Goal: Task Accomplishment & Management: Use online tool/utility

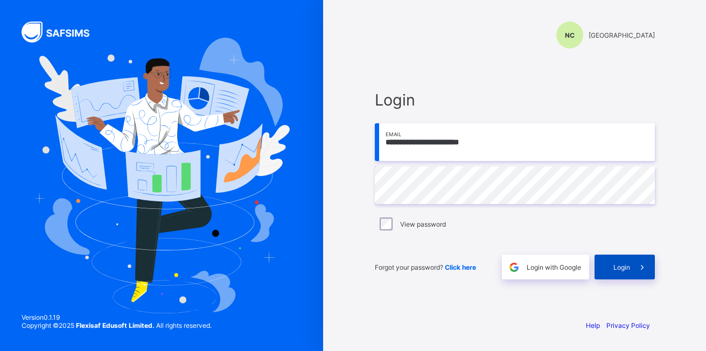
click at [626, 273] on div "Login" at bounding box center [625, 267] width 60 height 25
click at [614, 270] on span "Login" at bounding box center [621, 267] width 17 height 8
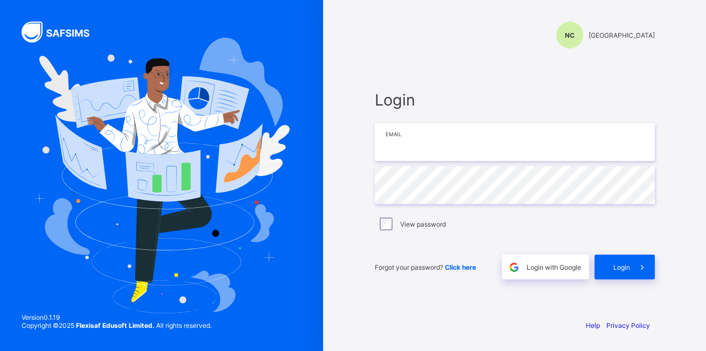
drag, startPoint x: 0, startPoint y: 0, endPoint x: 423, endPoint y: 141, distance: 445.6
click at [423, 141] on input "email" at bounding box center [515, 142] width 280 height 38
click at [496, 145] on input "**********" at bounding box center [515, 142] width 280 height 38
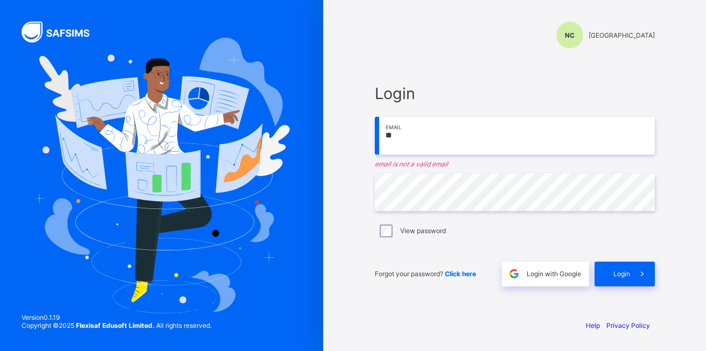
type input "*"
click at [504, 143] on input "**" at bounding box center [515, 136] width 280 height 38
click at [509, 141] on input "**" at bounding box center [515, 136] width 280 height 38
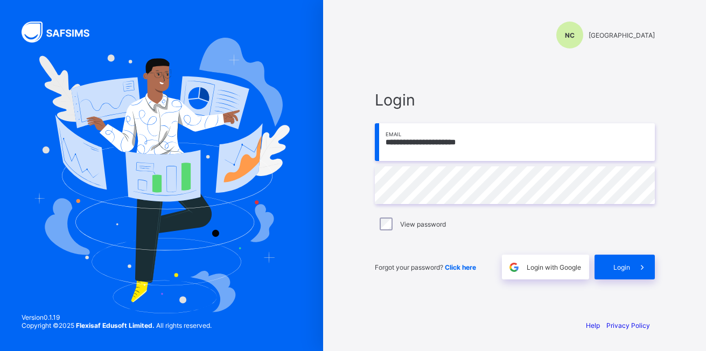
type input "**********"
click at [614, 265] on span "Login" at bounding box center [621, 267] width 17 height 8
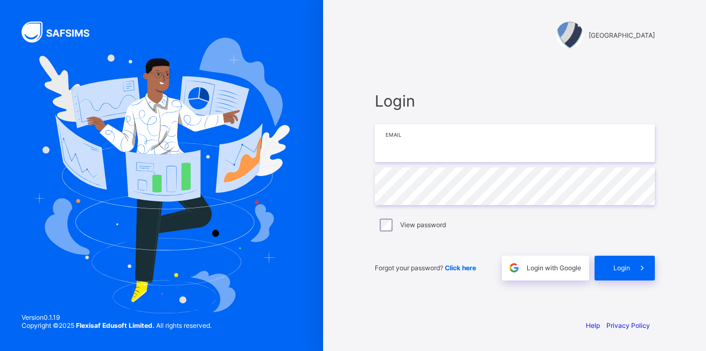
click at [536, 140] on input "email" at bounding box center [515, 143] width 280 height 38
type input "**********"
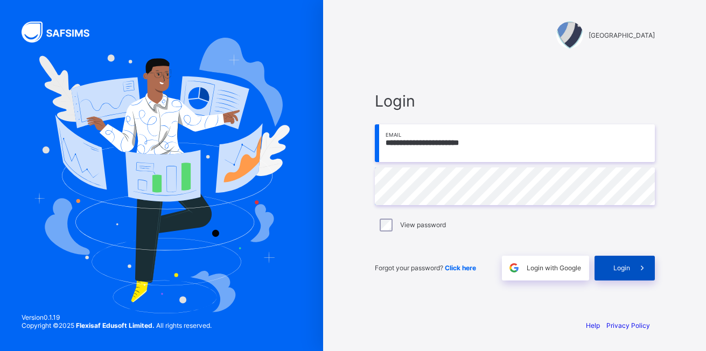
click at [625, 274] on div "Login" at bounding box center [625, 268] width 60 height 25
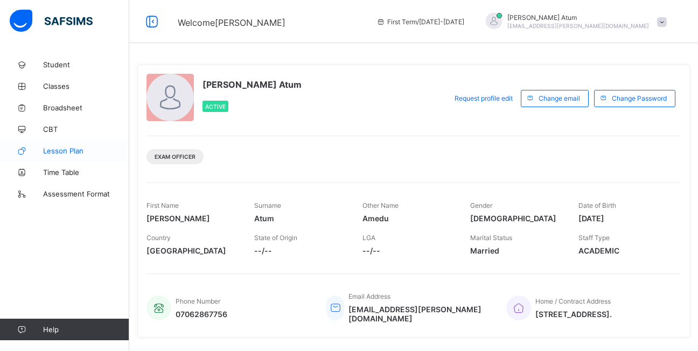
click at [78, 149] on span "Lesson Plan" at bounding box center [86, 150] width 86 height 9
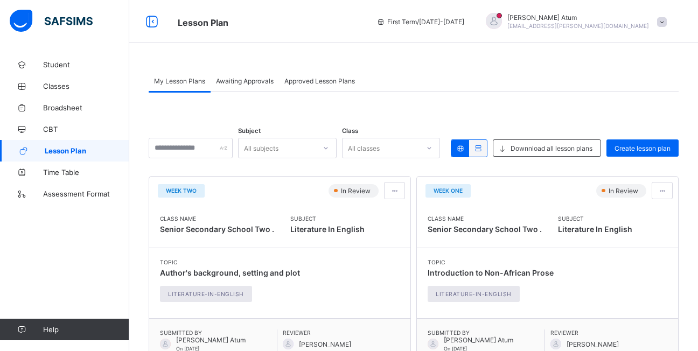
click at [243, 81] on span "Awaiting Approvals" at bounding box center [245, 81] width 58 height 8
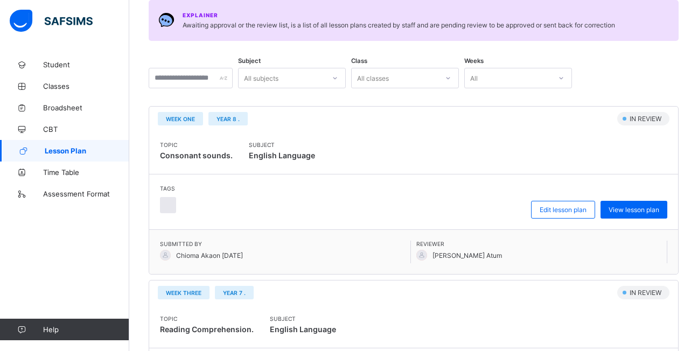
scroll to position [121, 0]
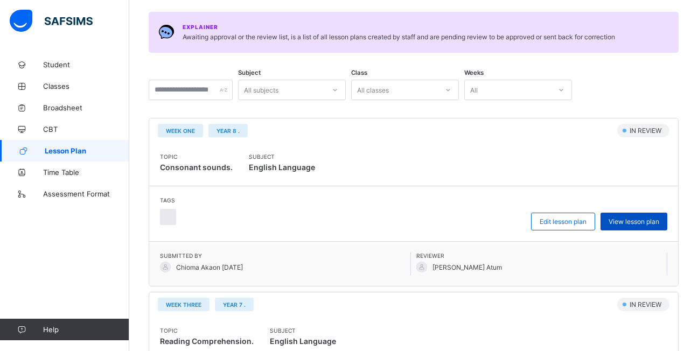
click at [635, 221] on span "View lesson plan" at bounding box center [634, 222] width 51 height 8
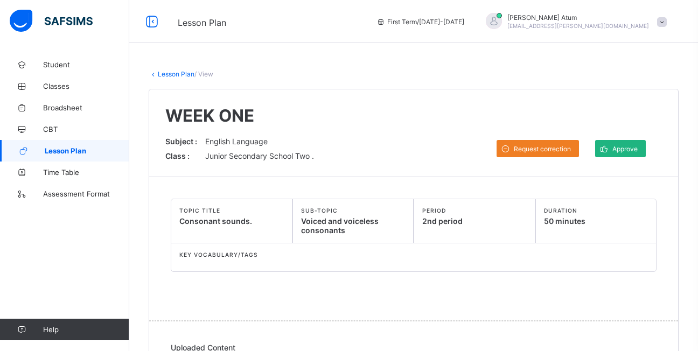
click at [626, 153] on div "Approve" at bounding box center [620, 148] width 51 height 17
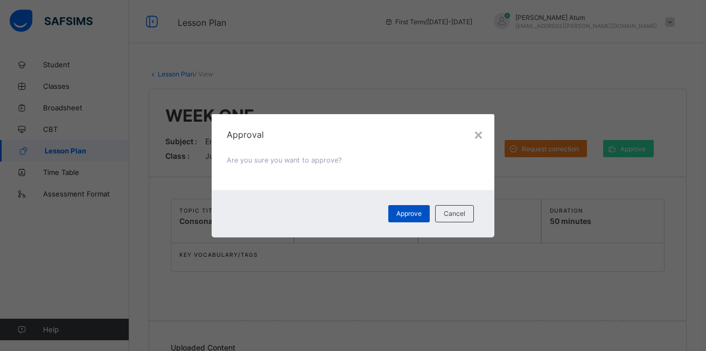
click at [417, 214] on span "Approve" at bounding box center [408, 213] width 25 height 8
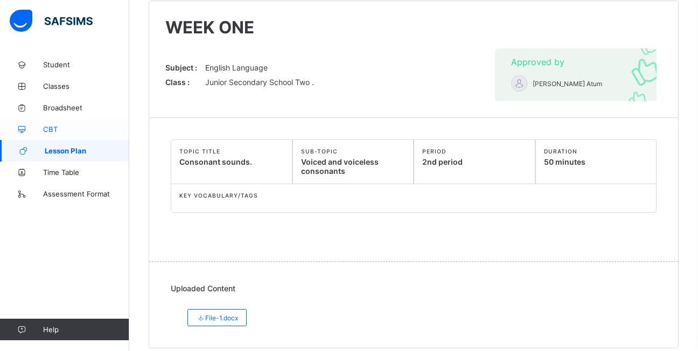
scroll to position [102, 0]
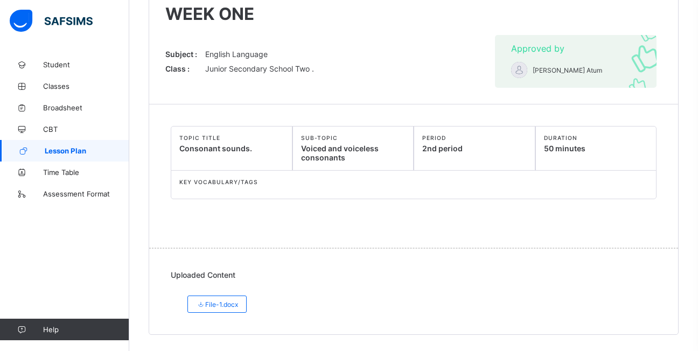
click at [83, 150] on span "Lesson Plan" at bounding box center [87, 150] width 85 height 9
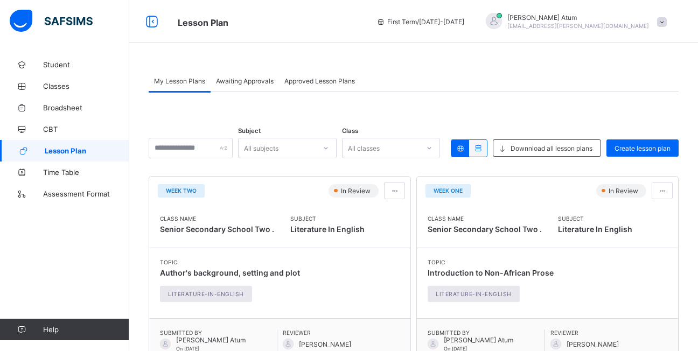
click at [255, 77] on span "Awaiting Approvals" at bounding box center [245, 81] width 58 height 8
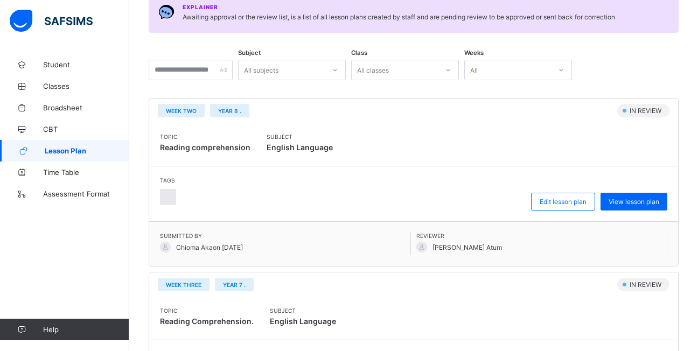
scroll to position [215, 0]
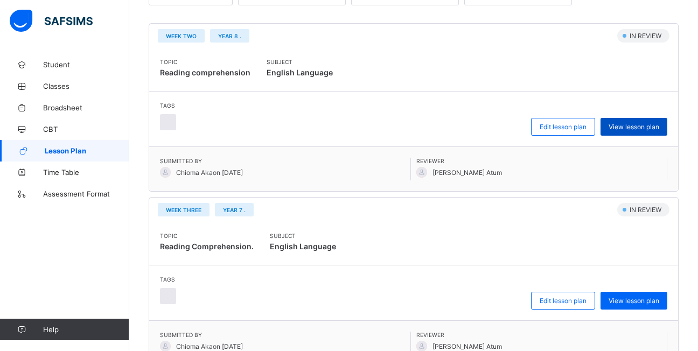
click at [635, 127] on span "View lesson plan" at bounding box center [634, 127] width 51 height 8
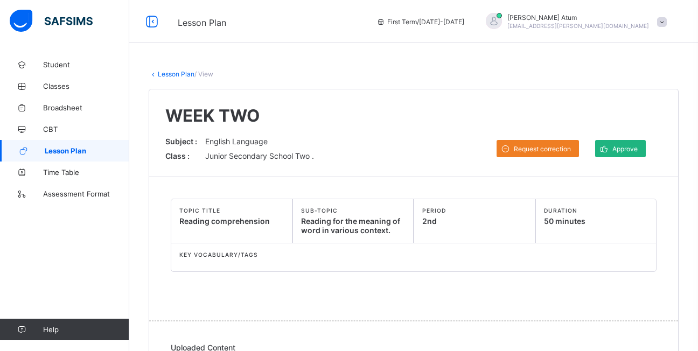
click at [610, 145] on icon at bounding box center [603, 149] width 11 height 10
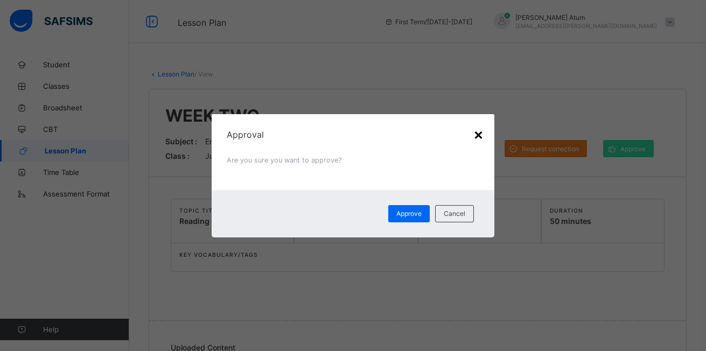
click at [480, 136] on div "×" at bounding box center [478, 134] width 10 height 18
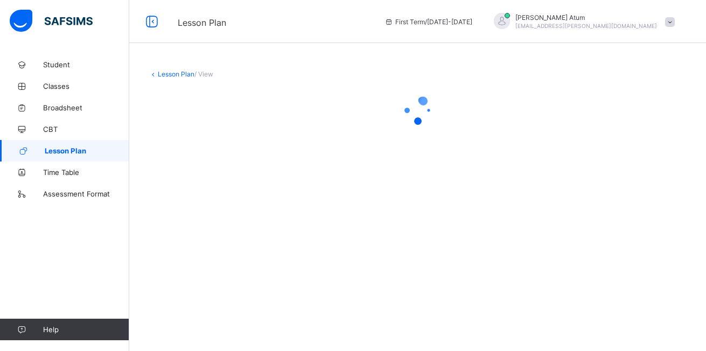
click at [79, 146] on span "Lesson Plan" at bounding box center [87, 150] width 85 height 9
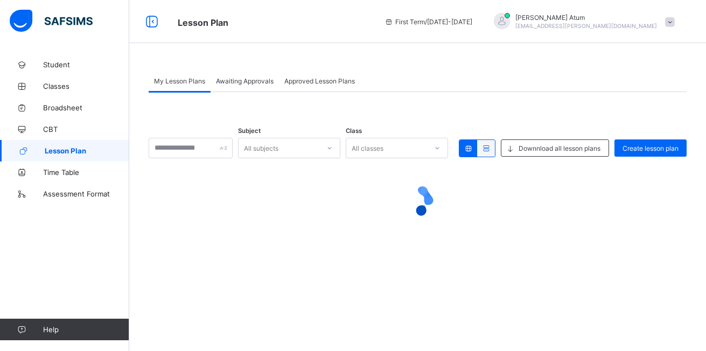
click at [243, 86] on div "Awaiting Approvals" at bounding box center [245, 81] width 68 height 22
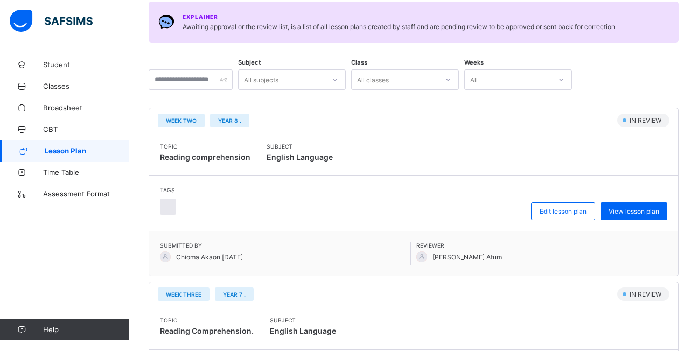
scroll to position [162, 0]
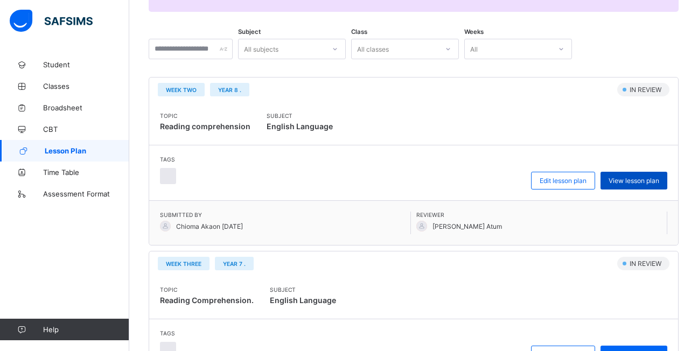
click at [635, 182] on span "View lesson plan" at bounding box center [634, 181] width 51 height 8
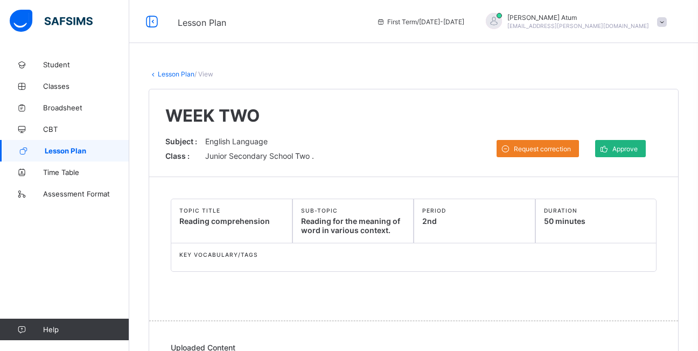
click at [612, 146] on span at bounding box center [603, 148] width 17 height 17
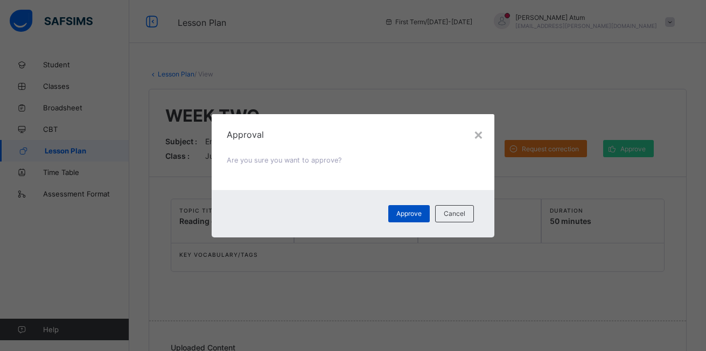
click at [404, 213] on span "Approve" at bounding box center [408, 213] width 25 height 8
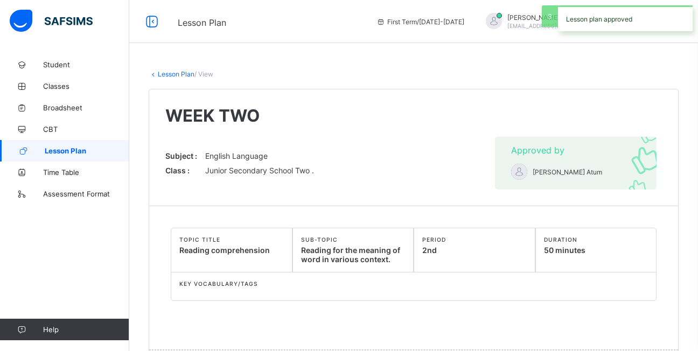
click at [88, 150] on span "Lesson Plan" at bounding box center [87, 150] width 85 height 9
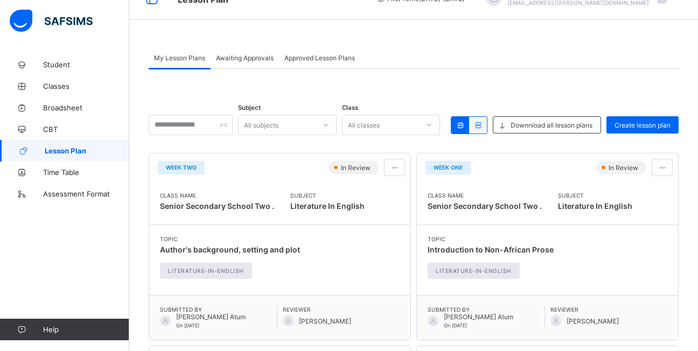
scroll to position [54, 0]
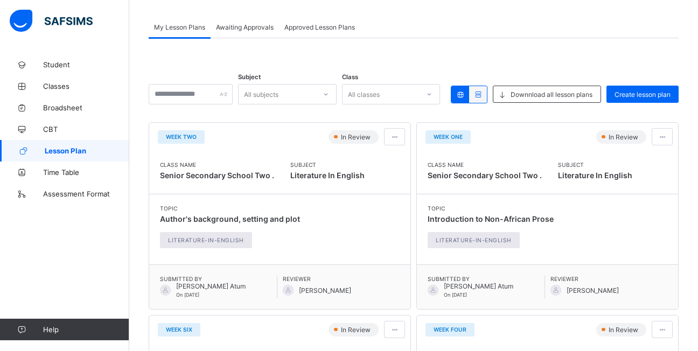
click at [254, 25] on span "Awaiting Approvals" at bounding box center [245, 27] width 58 height 8
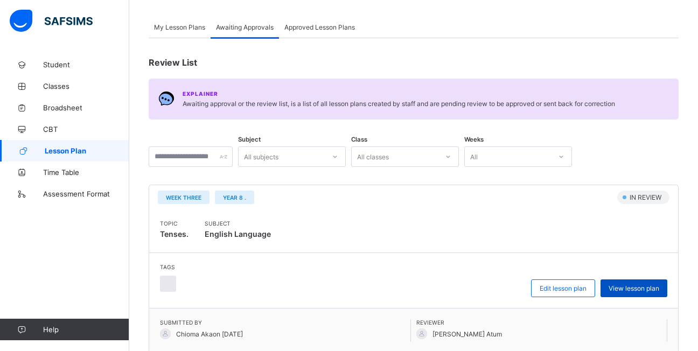
click at [634, 285] on span "View lesson plan" at bounding box center [634, 288] width 51 height 8
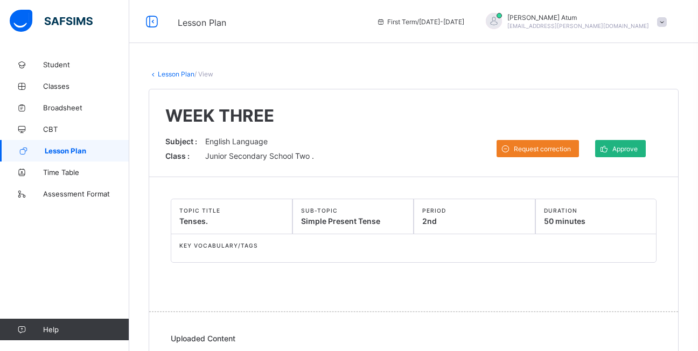
click at [610, 149] on icon at bounding box center [603, 149] width 11 height 10
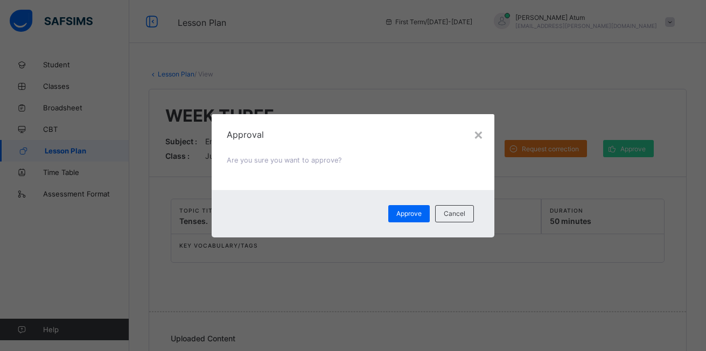
click at [484, 130] on div "Approval Are you sure you want to approve?" at bounding box center [353, 152] width 282 height 76
click at [479, 132] on div "×" at bounding box center [478, 134] width 10 height 18
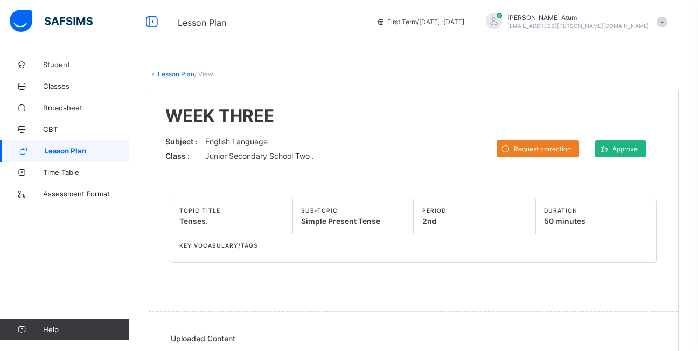
click at [621, 151] on span "Approve" at bounding box center [624, 149] width 25 height 8
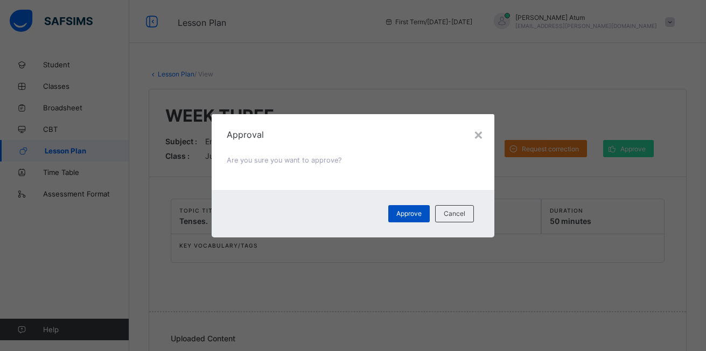
click at [409, 213] on span "Approve" at bounding box center [408, 213] width 25 height 8
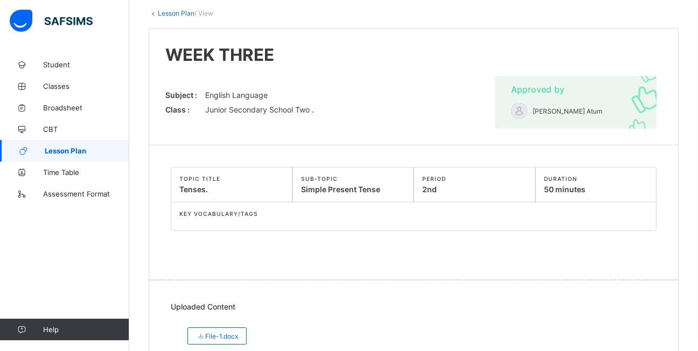
scroll to position [54, 0]
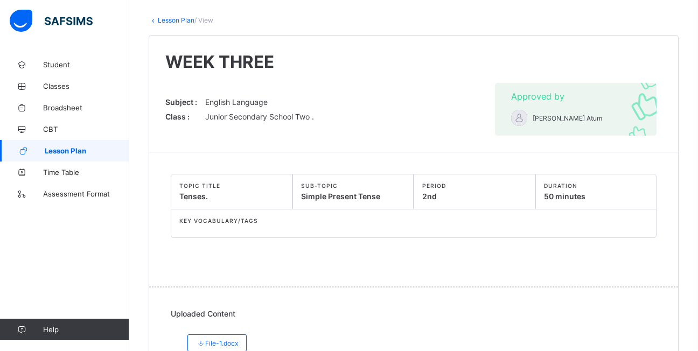
click at [53, 149] on span "Lesson Plan" at bounding box center [87, 150] width 85 height 9
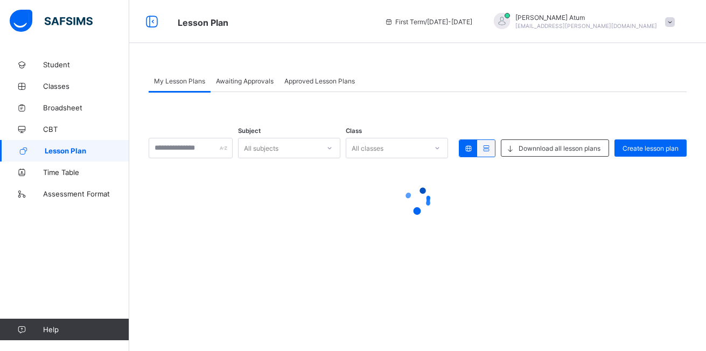
click at [238, 83] on span "Awaiting Approvals" at bounding box center [245, 81] width 58 height 8
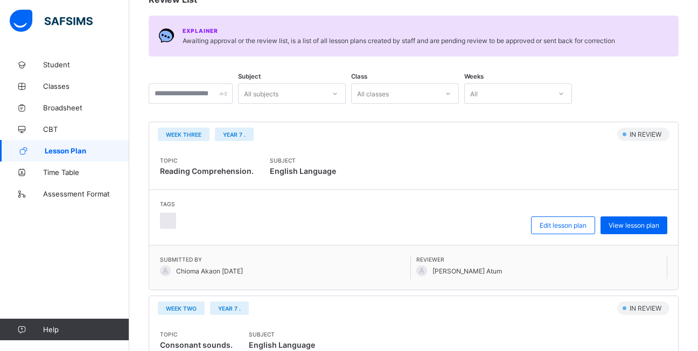
scroll to position [108, 0]
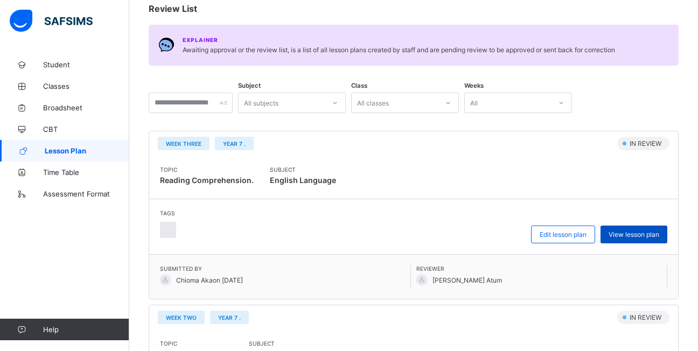
click at [638, 235] on span "View lesson plan" at bounding box center [634, 234] width 51 height 8
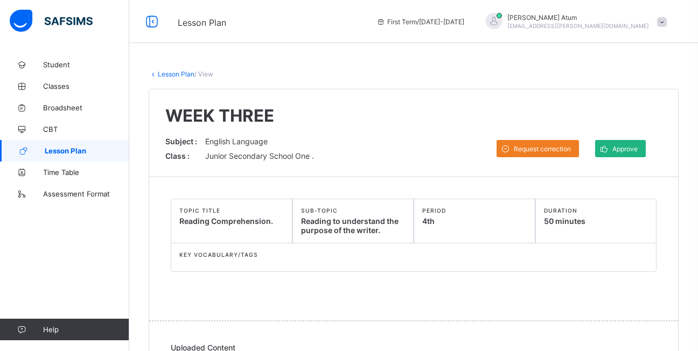
click at [621, 149] on span "Approve" at bounding box center [624, 149] width 25 height 8
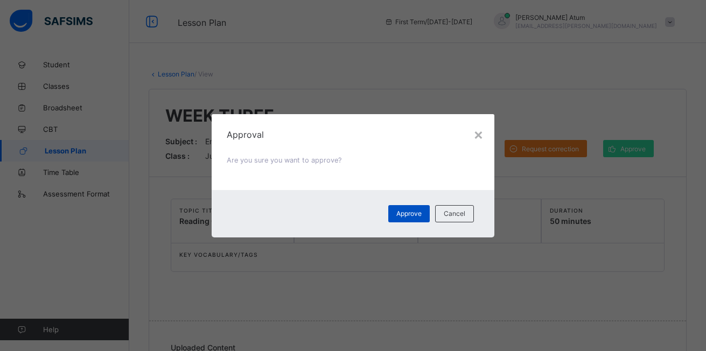
click at [406, 211] on span "Approve" at bounding box center [408, 213] width 25 height 8
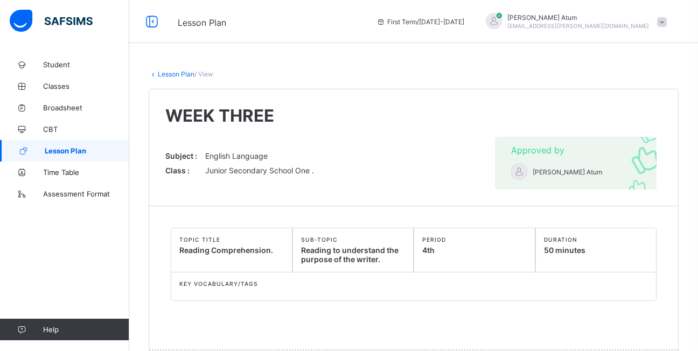
click at [71, 151] on span "Lesson Plan" at bounding box center [87, 150] width 85 height 9
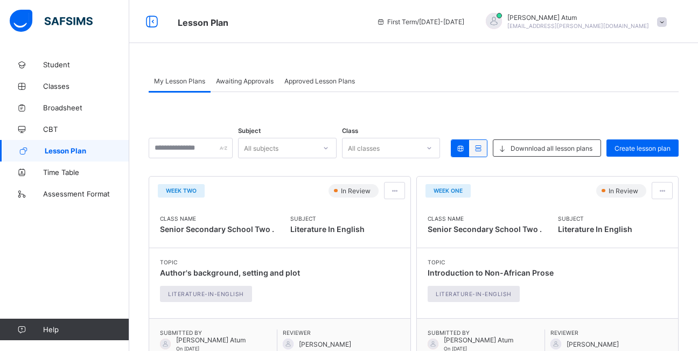
click at [249, 82] on span "Awaiting Approvals" at bounding box center [245, 81] width 58 height 8
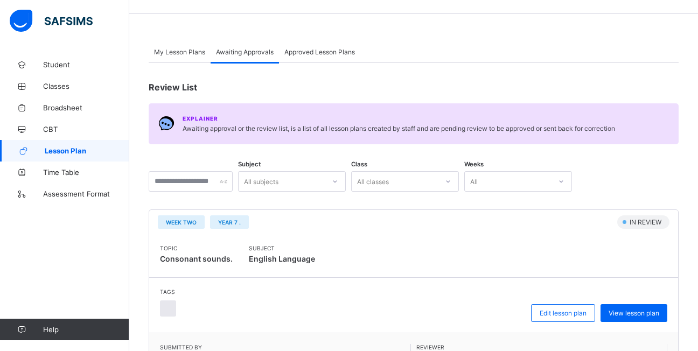
scroll to position [54, 0]
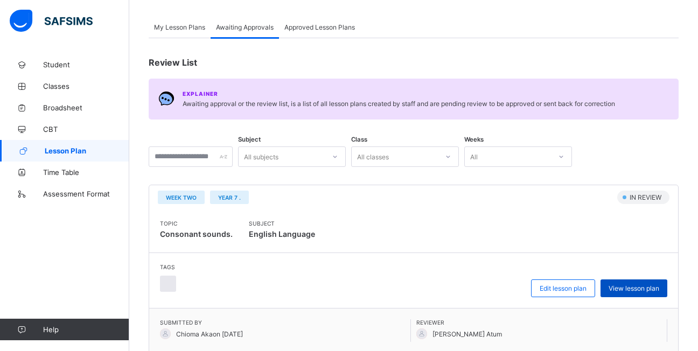
click at [639, 283] on div "View lesson plan" at bounding box center [633, 288] width 67 height 18
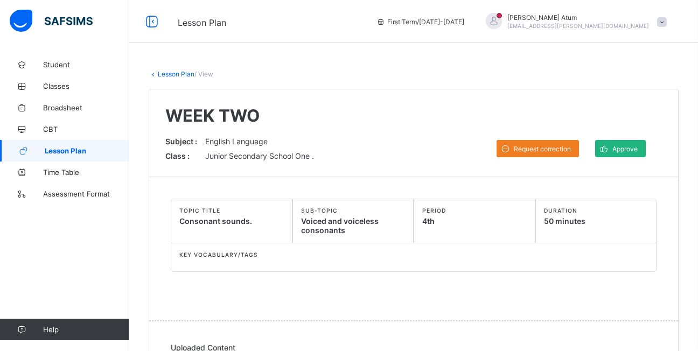
click at [612, 143] on span at bounding box center [603, 148] width 17 height 17
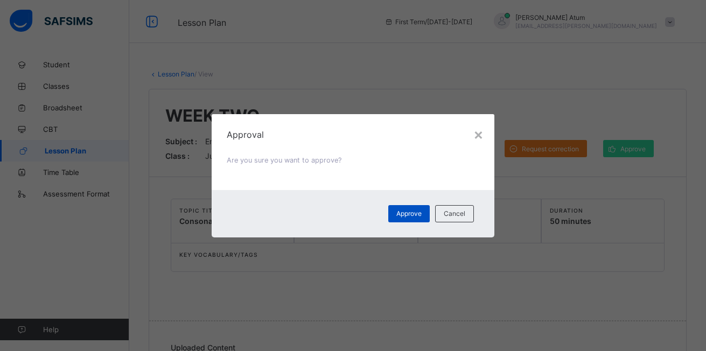
click at [402, 214] on span "Approve" at bounding box center [408, 213] width 25 height 8
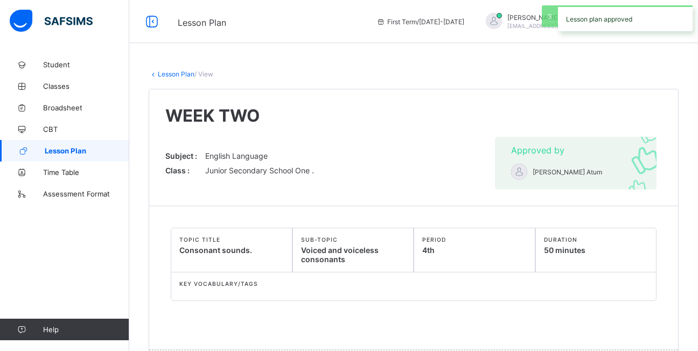
click at [76, 148] on span "Lesson Plan" at bounding box center [87, 150] width 85 height 9
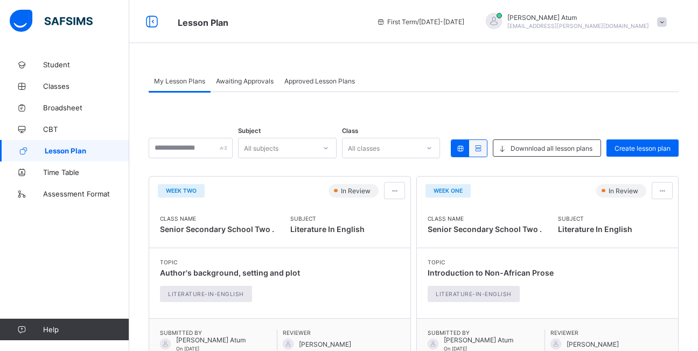
click at [259, 81] on span "Awaiting Approvals" at bounding box center [245, 81] width 58 height 8
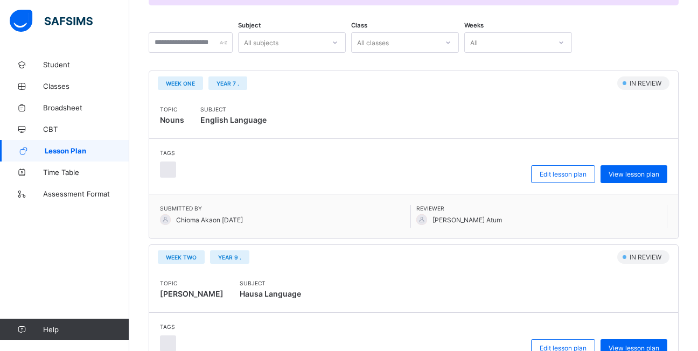
scroll to position [162, 0]
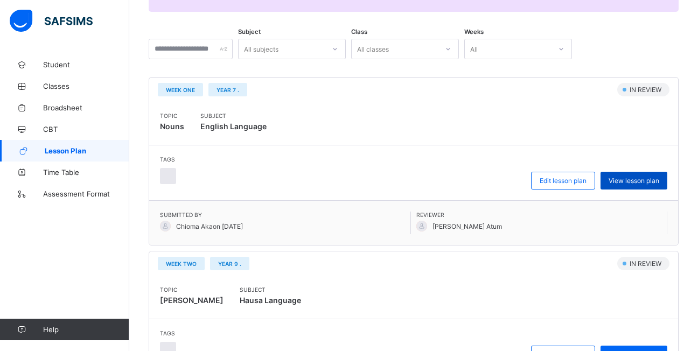
click at [640, 180] on span "View lesson plan" at bounding box center [634, 181] width 51 height 8
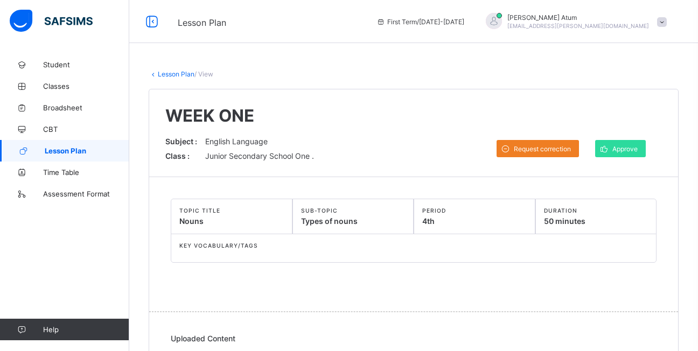
click at [621, 144] on div "Approve" at bounding box center [620, 148] width 51 height 17
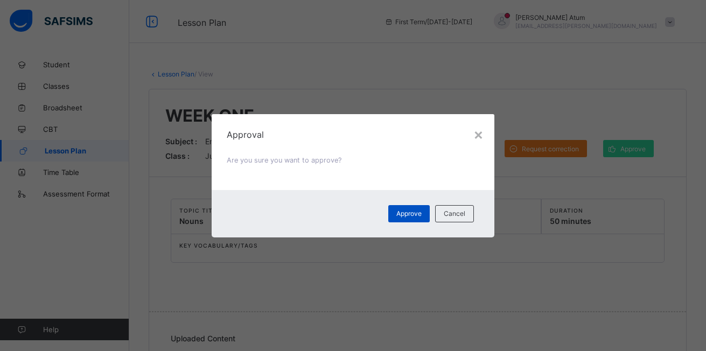
click at [418, 214] on span "Approve" at bounding box center [408, 213] width 25 height 8
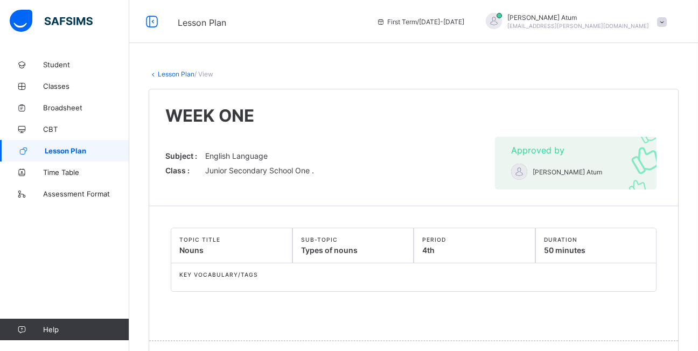
click at [78, 148] on span "Lesson Plan" at bounding box center [87, 150] width 85 height 9
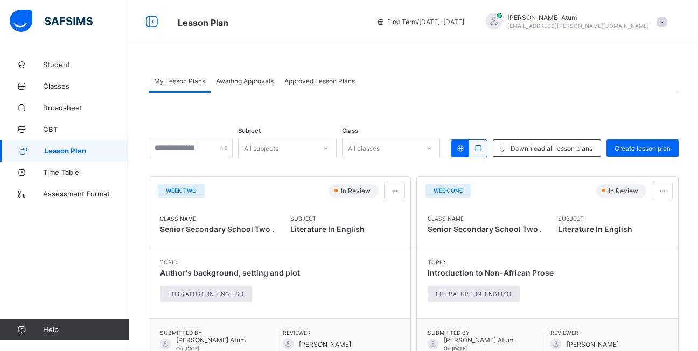
click at [235, 83] on span "Awaiting Approvals" at bounding box center [245, 81] width 58 height 8
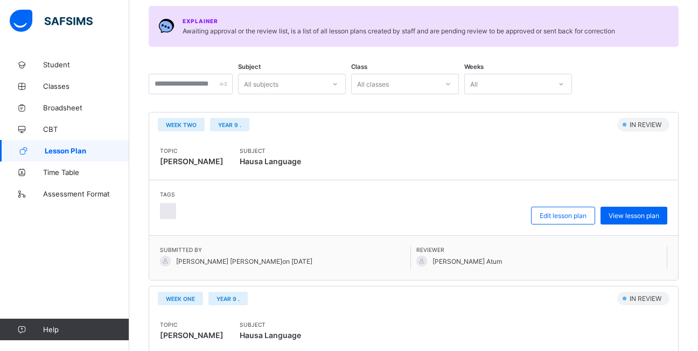
scroll to position [54, 0]
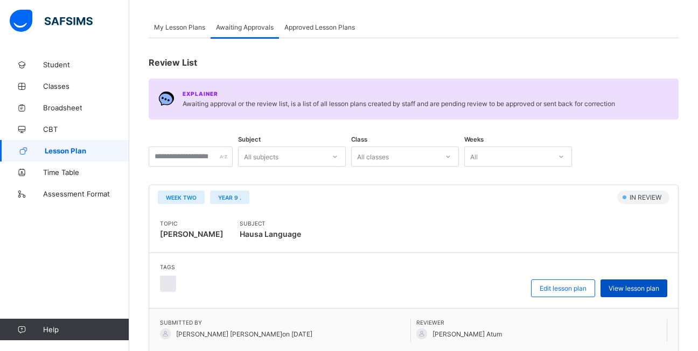
click at [641, 287] on span "View lesson plan" at bounding box center [634, 288] width 51 height 8
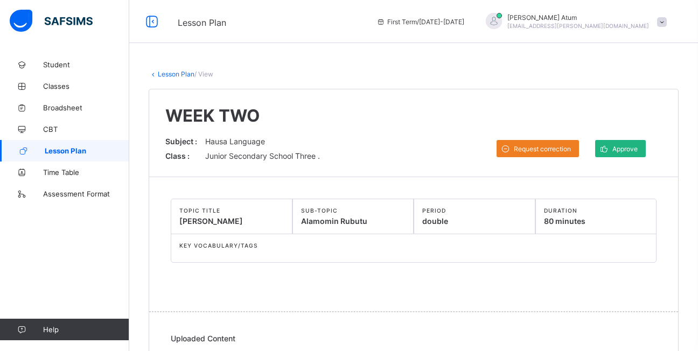
click at [634, 149] on span "Approve" at bounding box center [624, 149] width 25 height 8
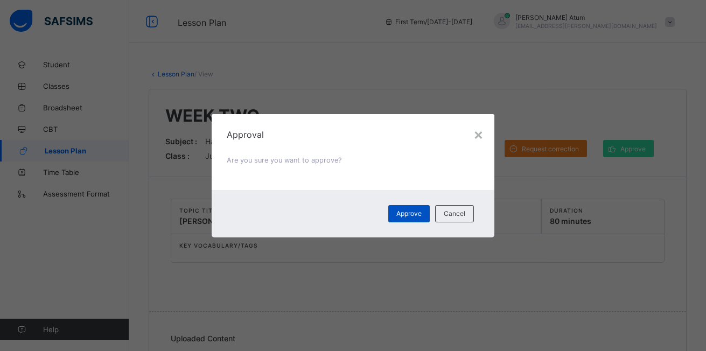
click at [412, 214] on span "Approve" at bounding box center [408, 213] width 25 height 8
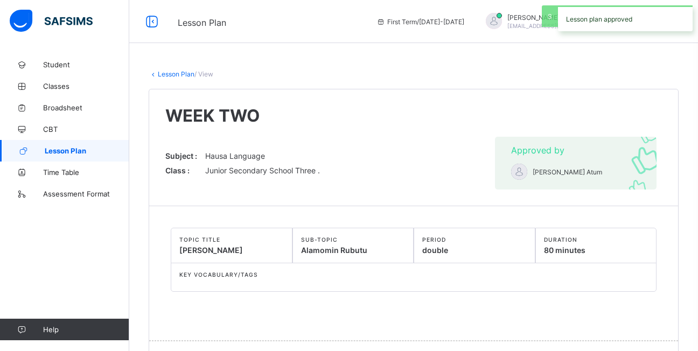
click at [97, 149] on span "Lesson Plan" at bounding box center [87, 150] width 85 height 9
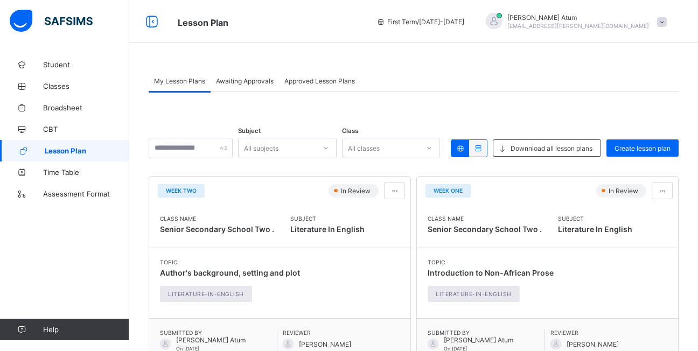
click at [262, 80] on span "Awaiting Approvals" at bounding box center [245, 81] width 58 height 8
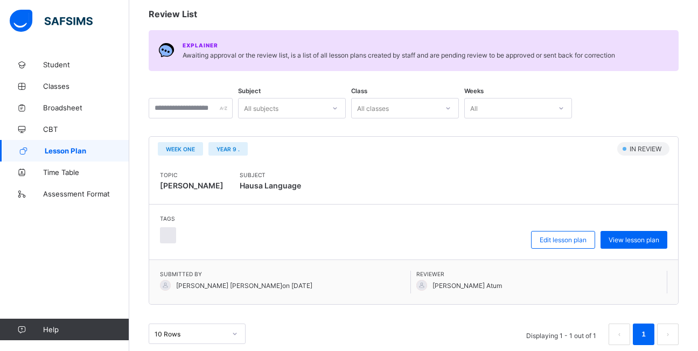
scroll to position [108, 0]
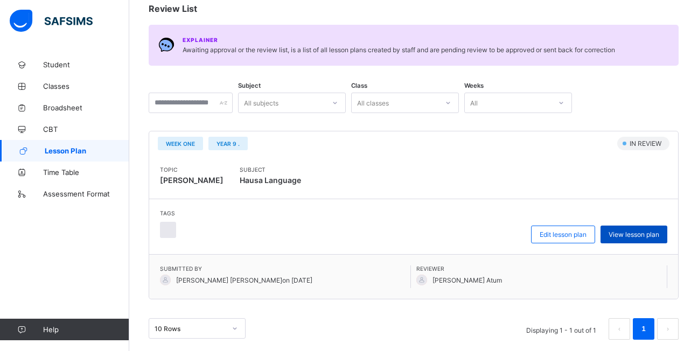
click at [654, 228] on div "View lesson plan" at bounding box center [633, 235] width 67 height 18
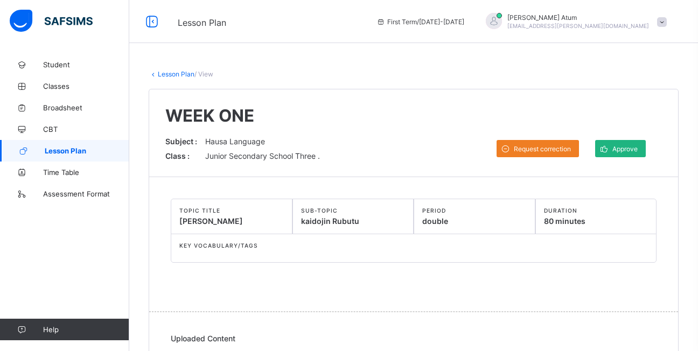
click at [632, 148] on span "Approve" at bounding box center [624, 149] width 25 height 8
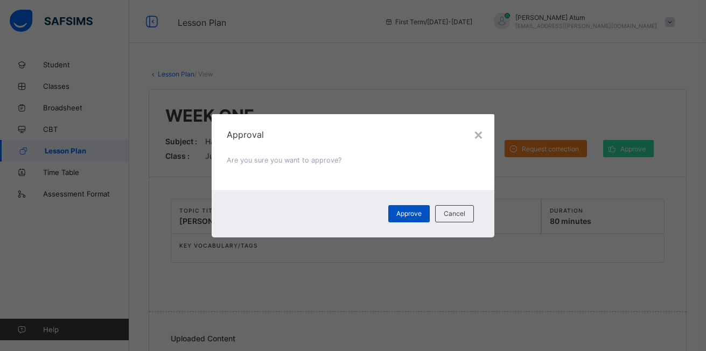
click at [401, 209] on div "Approve" at bounding box center [408, 213] width 41 height 17
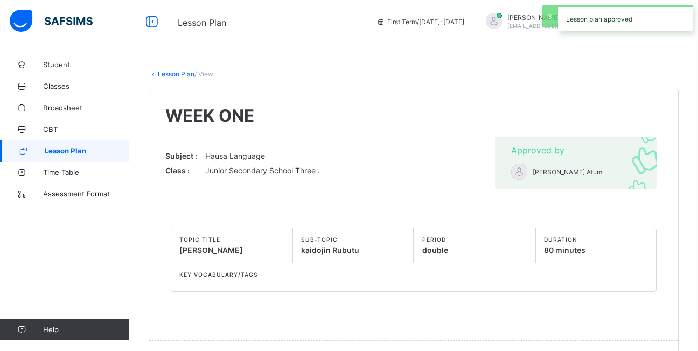
click at [60, 149] on span "Lesson Plan" at bounding box center [87, 150] width 85 height 9
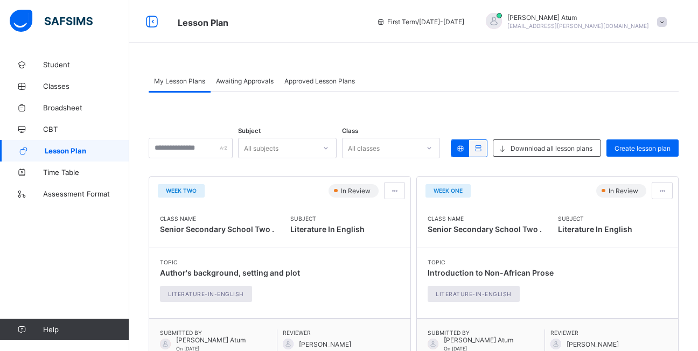
click at [254, 77] on span "Awaiting Approvals" at bounding box center [245, 81] width 58 height 8
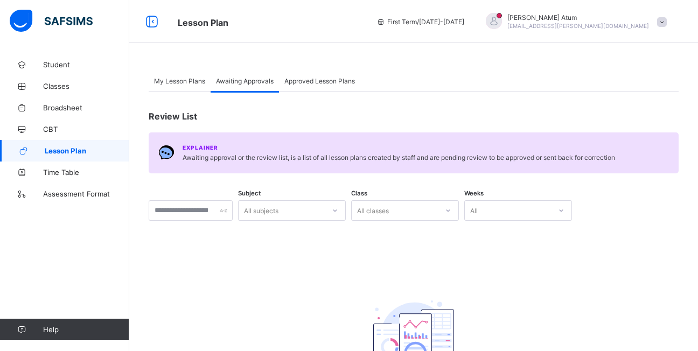
click at [259, 80] on span "Awaiting Approvals" at bounding box center [245, 81] width 58 height 8
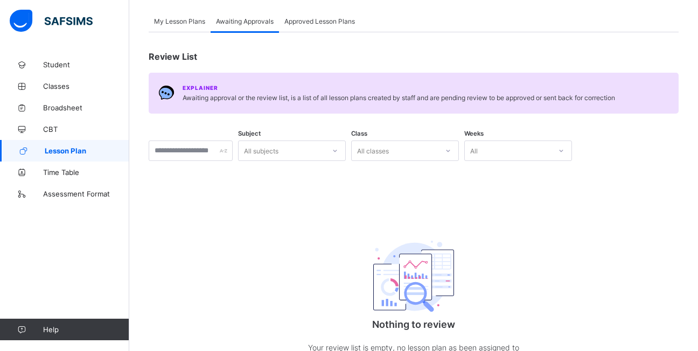
scroll to position [54, 0]
